Goal: Obtain resource: Download file/media

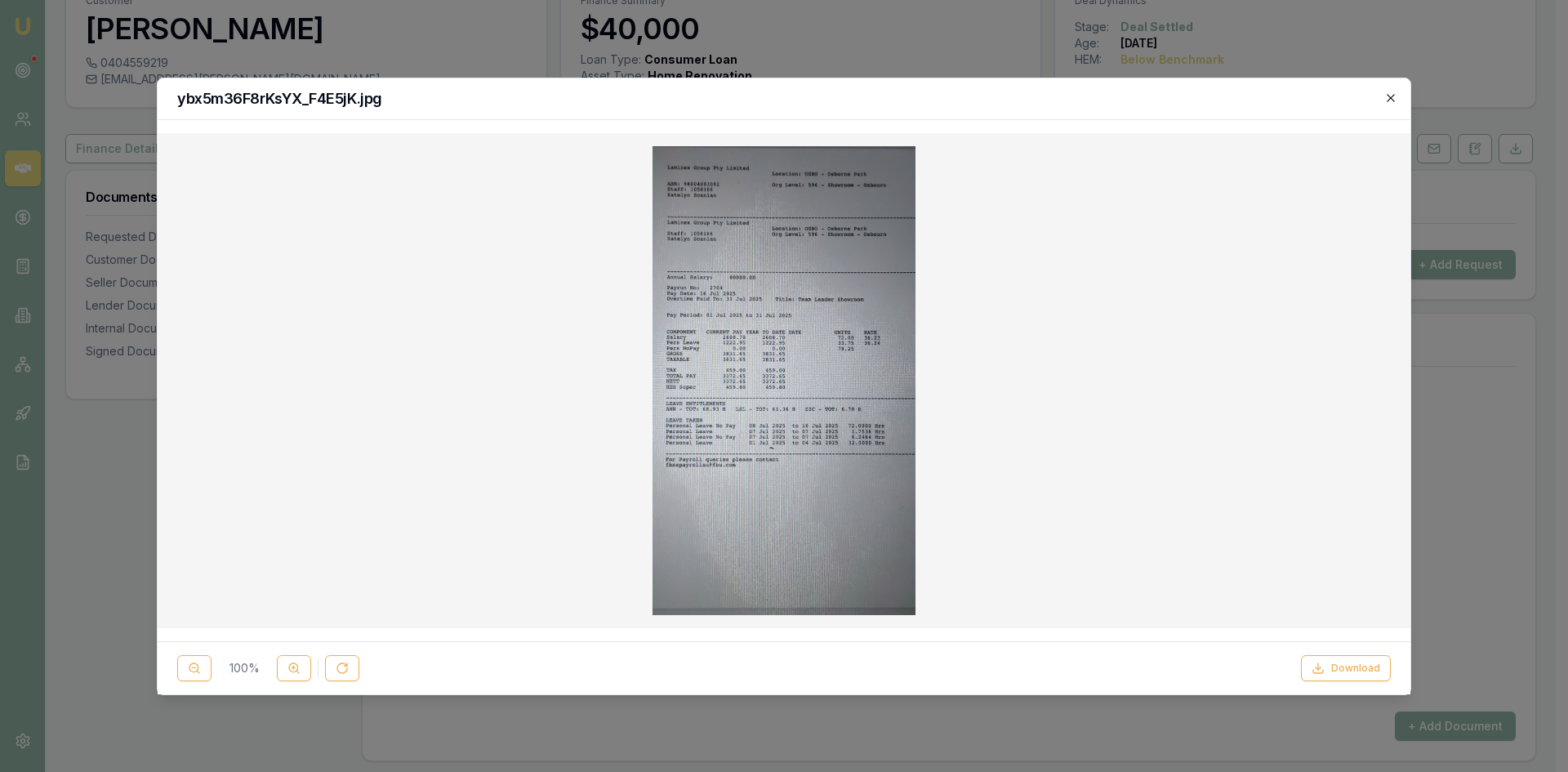
click at [1389, 97] on icon "button" at bounding box center [1391, 98] width 13 height 13
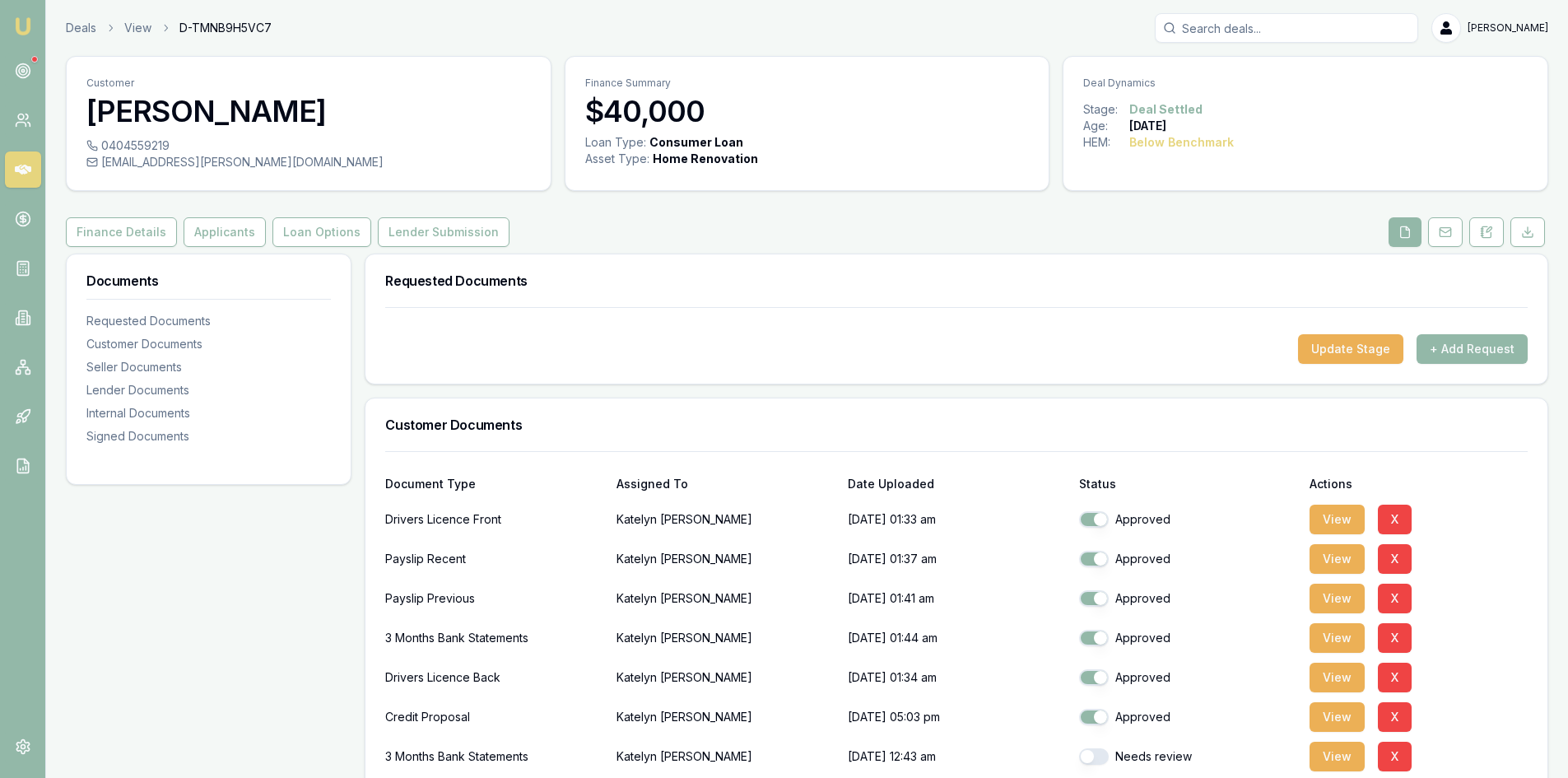
click at [1255, 30] on input "Search deals" at bounding box center [1286, 28] width 263 height 29
type input "[PERSON_NAME]"
click at [1273, 80] on p "0459180201" at bounding box center [1287, 88] width 249 height 17
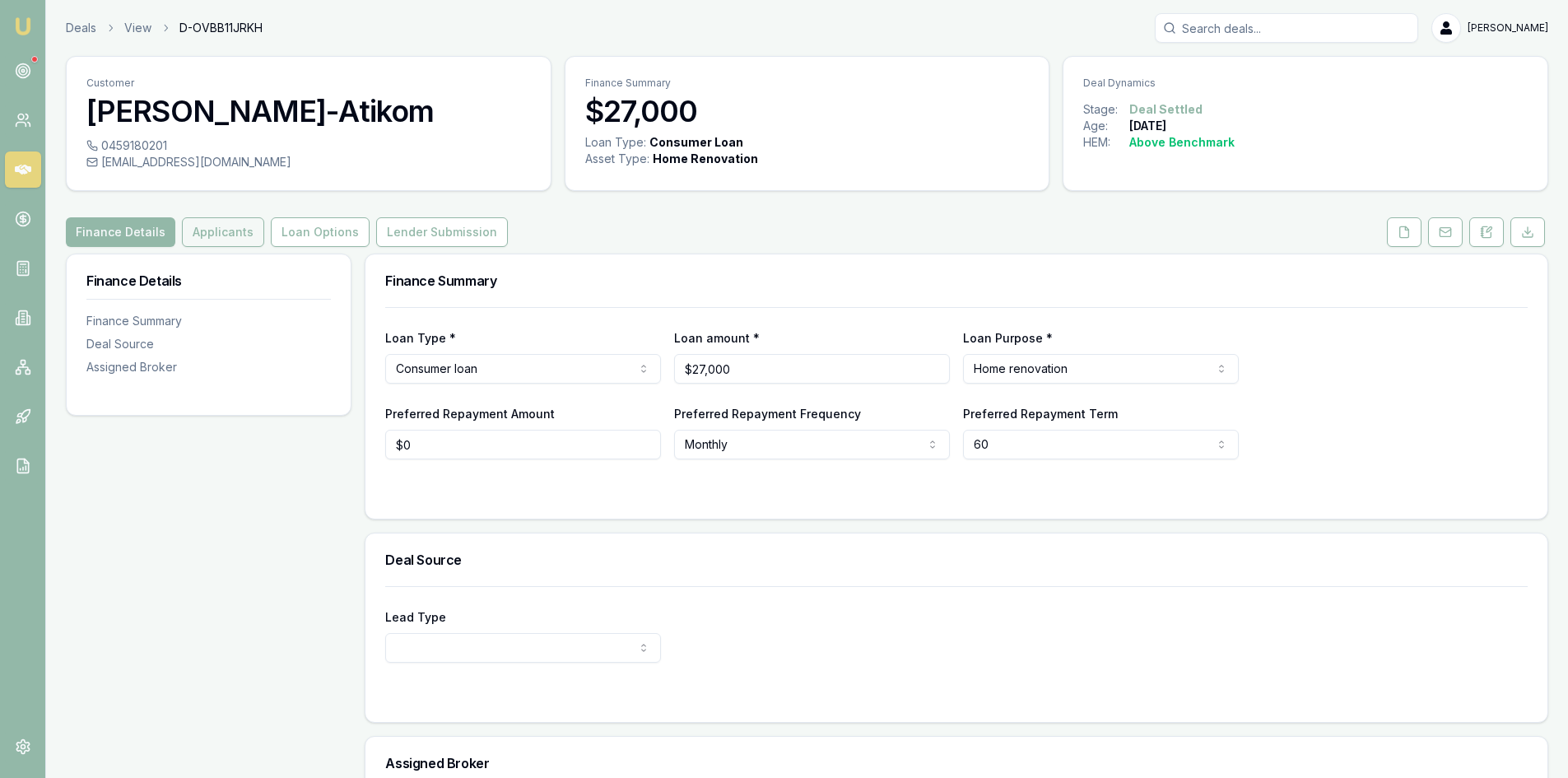
click at [202, 236] on button "Applicants" at bounding box center [223, 231] width 83 height 29
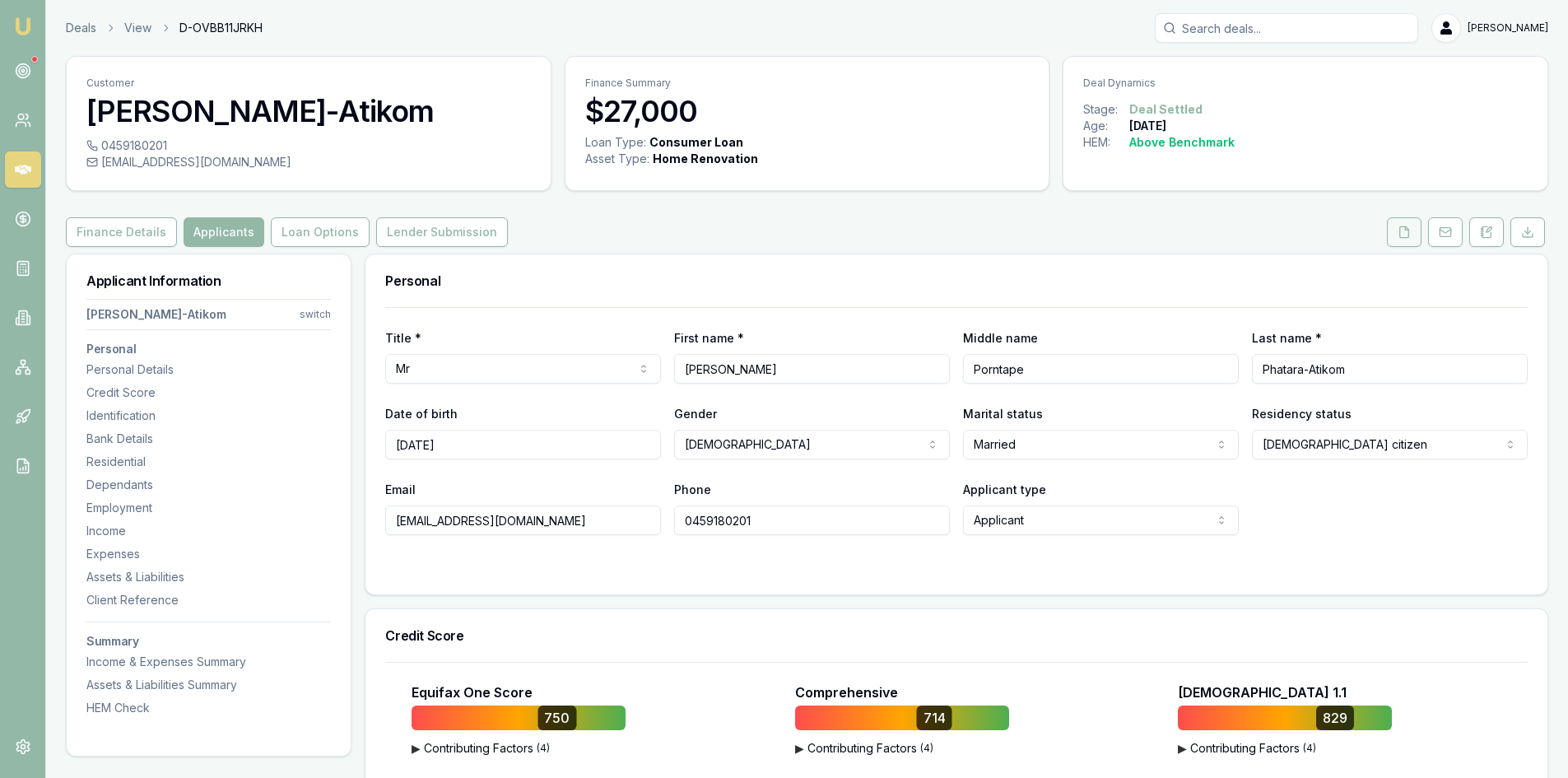
click at [1406, 237] on icon at bounding box center [1404, 231] width 9 height 11
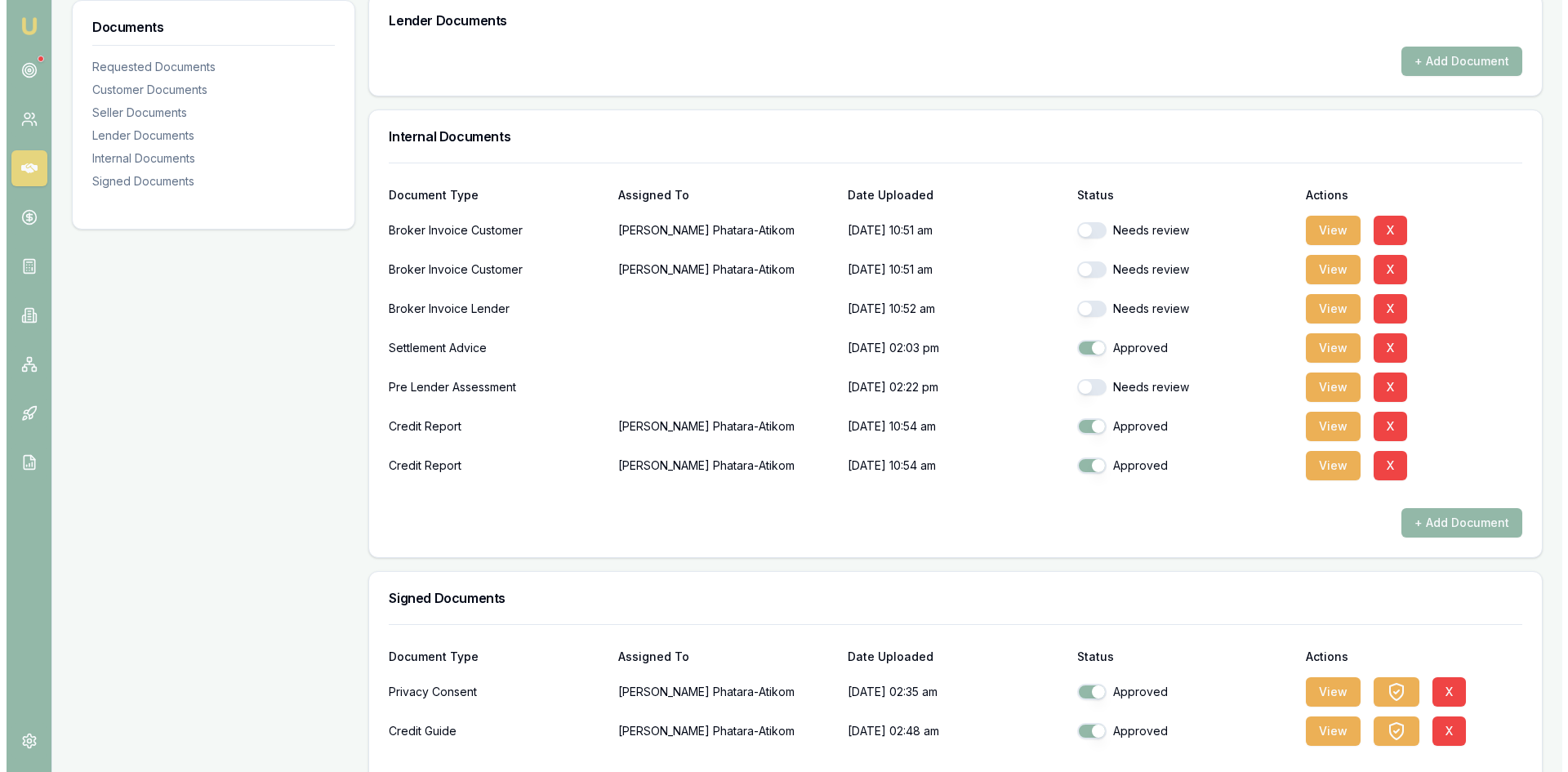
scroll to position [1045, 0]
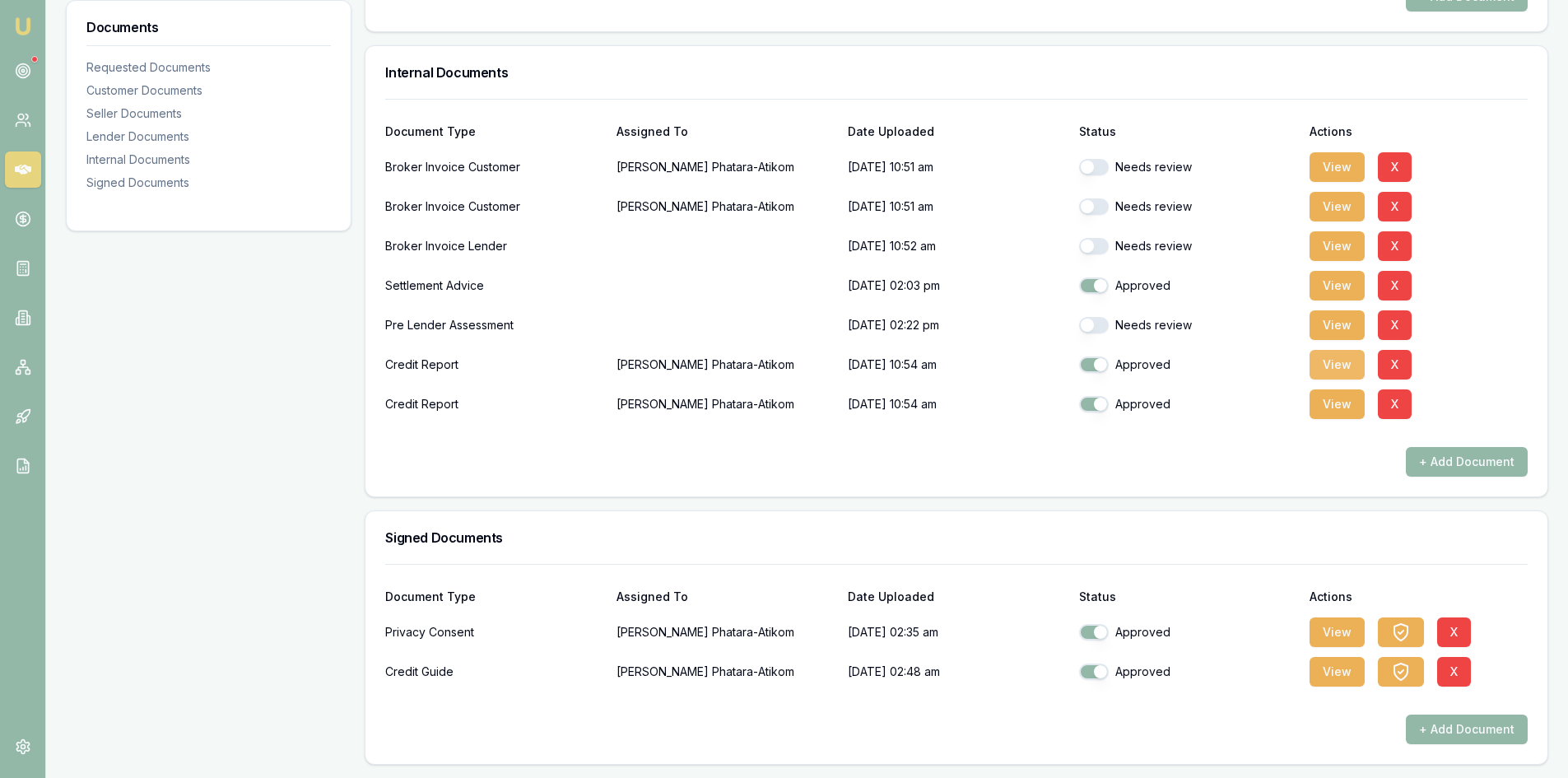
click at [1345, 364] on button "View" at bounding box center [1338, 364] width 55 height 29
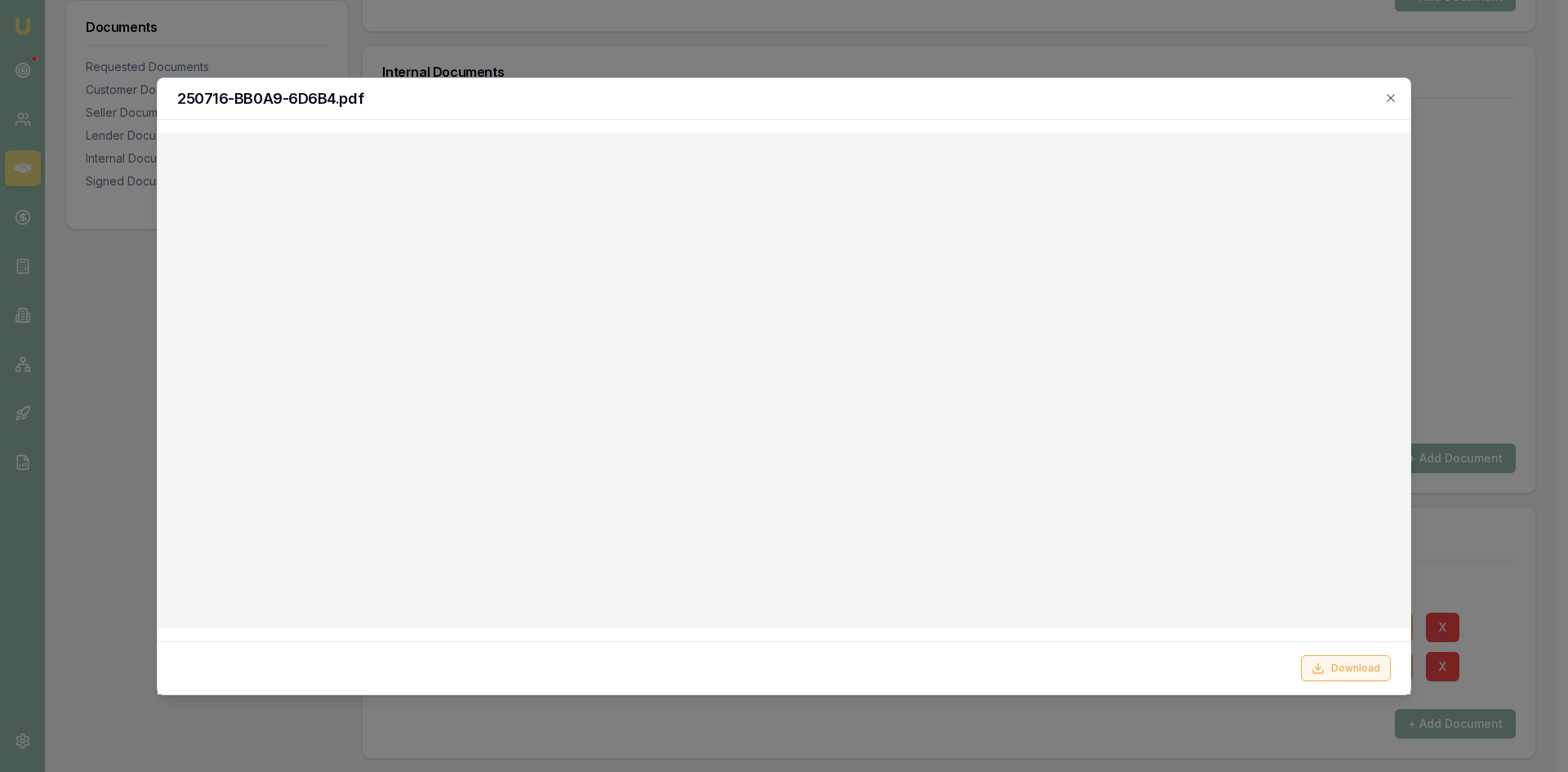
click at [1355, 666] on button "Download" at bounding box center [1346, 668] width 89 height 27
